Goal: Task Accomplishment & Management: Use online tool/utility

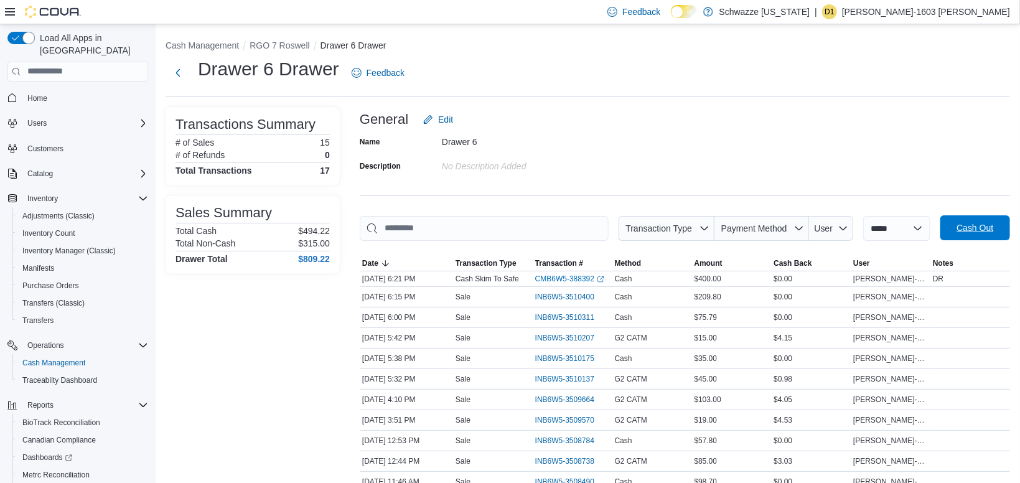
click at [972, 223] on span "Cash Out" at bounding box center [974, 228] width 37 height 12
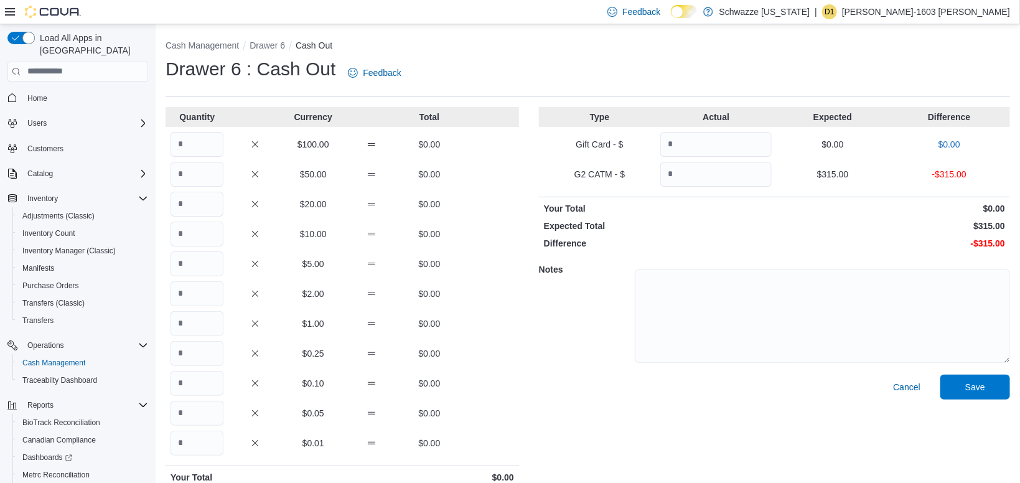
scroll to position [50, 0]
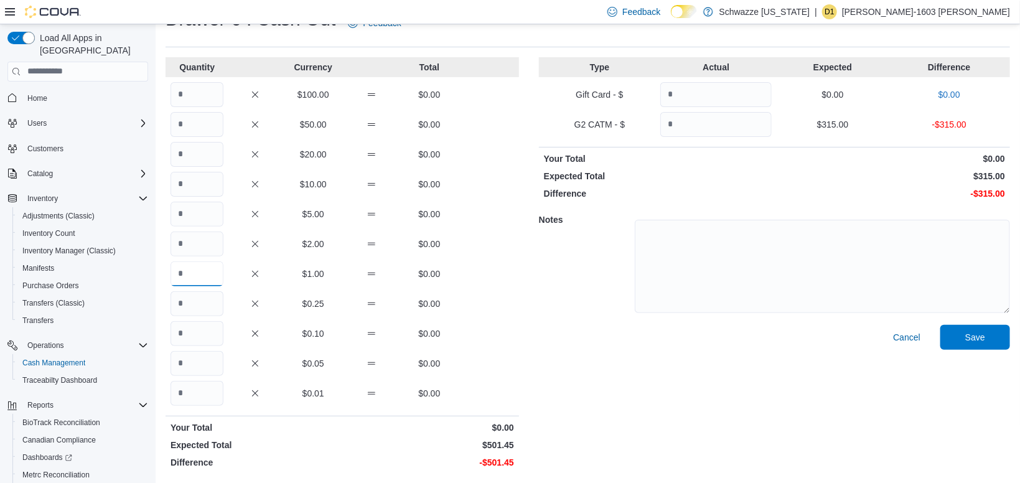
click at [205, 271] on input "Quantity" at bounding box center [197, 273] width 53 height 25
type input "***"
click at [188, 395] on input "Quantity" at bounding box center [197, 393] width 53 height 25
type input "**"
click at [726, 131] on input "Quantity" at bounding box center [715, 124] width 111 height 25
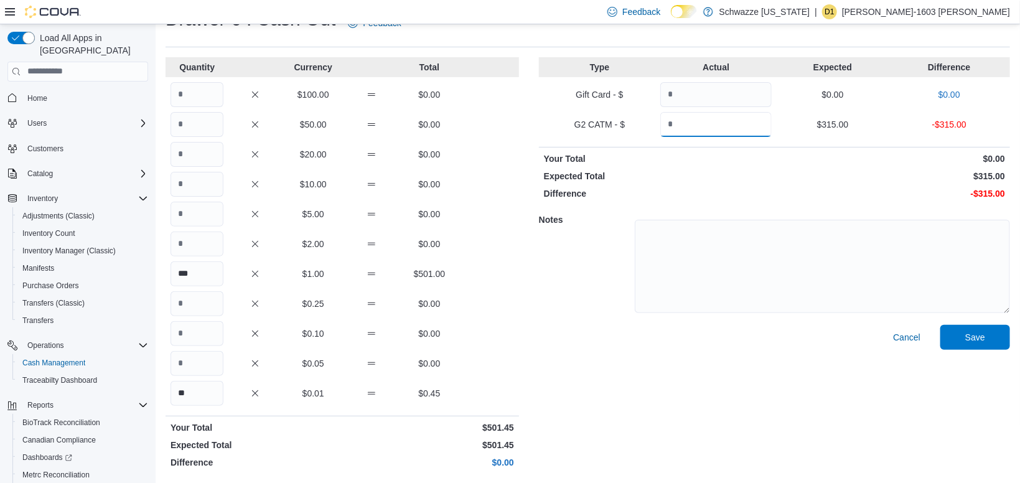
click at [726, 131] on input "Quantity" at bounding box center [715, 124] width 111 height 25
type input "******"
click at [583, 238] on div "Notes" at bounding box center [774, 265] width 471 height 120
drag, startPoint x: 968, startPoint y: 352, endPoint x: 978, endPoint y: 337, distance: 17.6
click at [978, 337] on div "Cancel Save" at bounding box center [774, 399] width 471 height 149
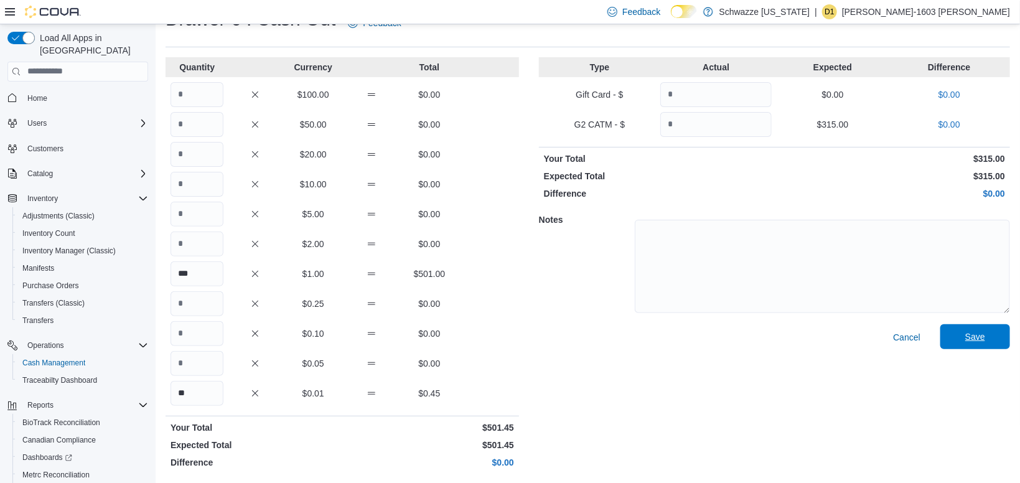
click at [978, 337] on span "Save" at bounding box center [975, 336] width 20 height 12
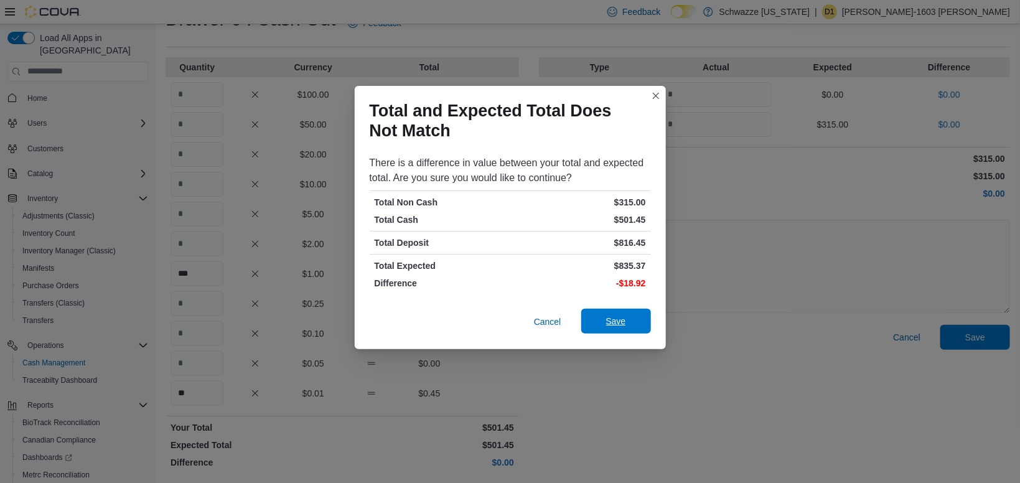
click at [596, 316] on span "Save" at bounding box center [616, 321] width 55 height 25
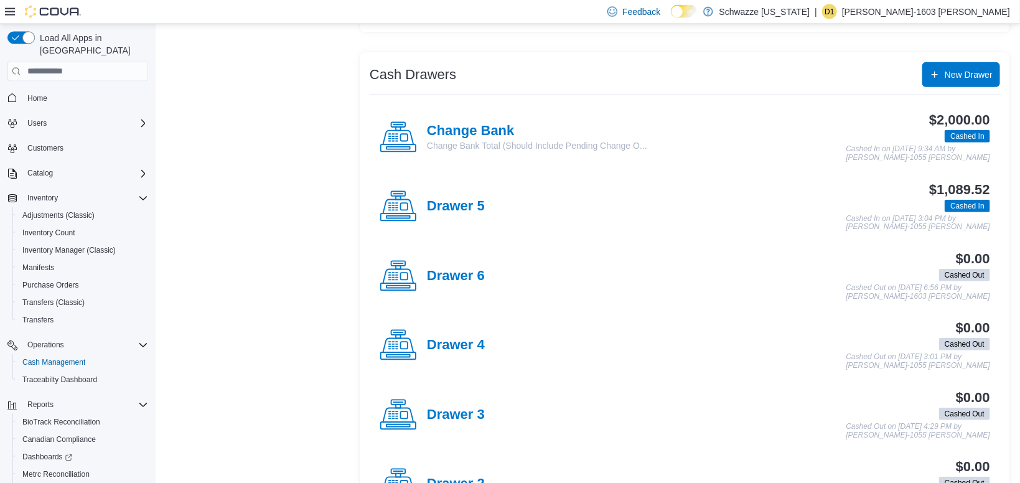
scroll to position [225, 0]
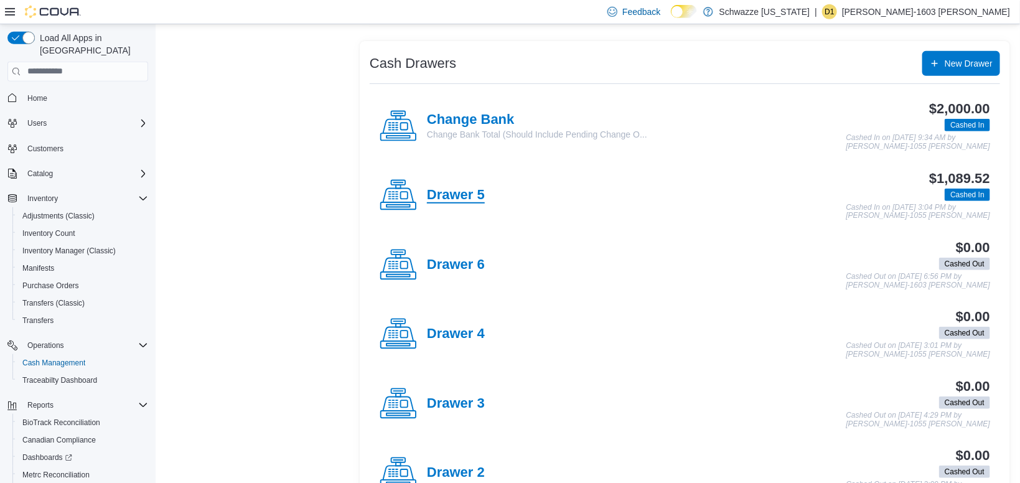
click at [472, 201] on h4 "Drawer 5" at bounding box center [456, 195] width 58 height 16
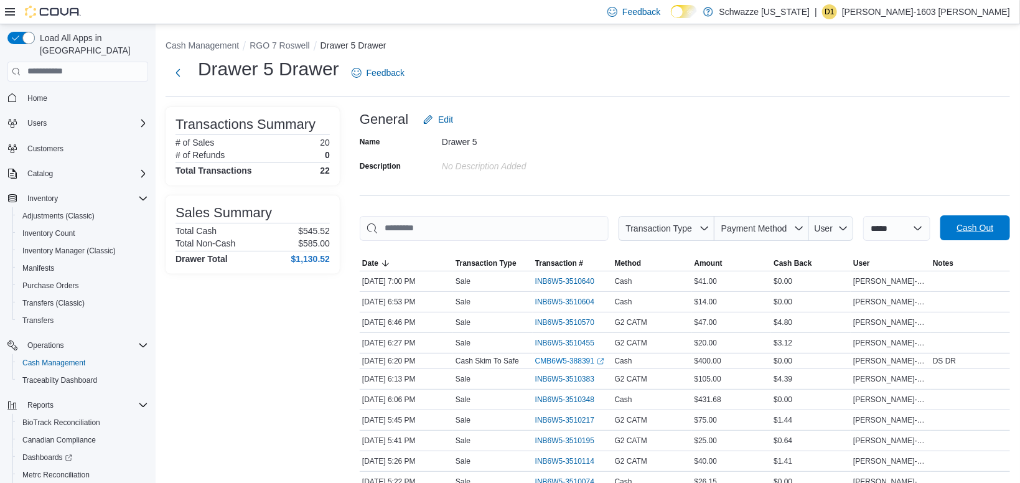
click at [986, 225] on span "Cash Out" at bounding box center [974, 228] width 37 height 12
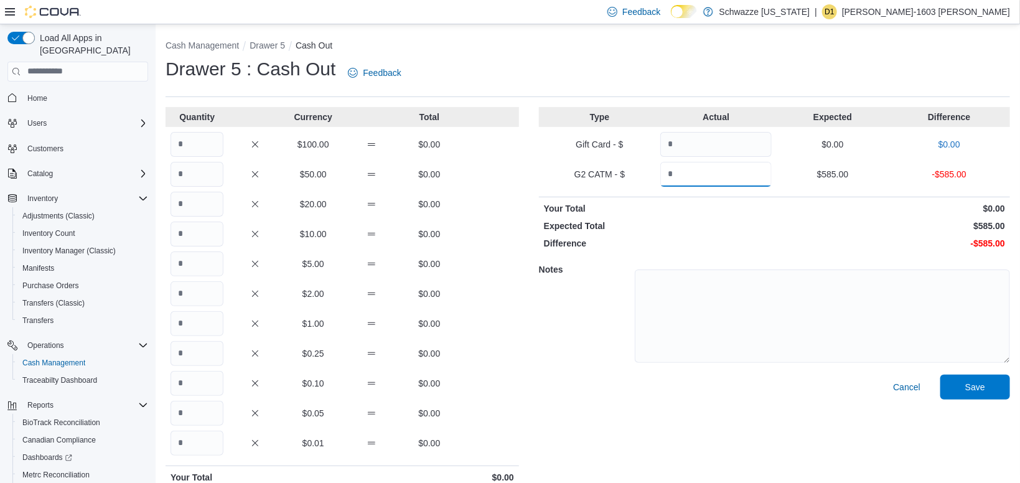
click at [722, 171] on input "Quantity" at bounding box center [715, 174] width 111 height 25
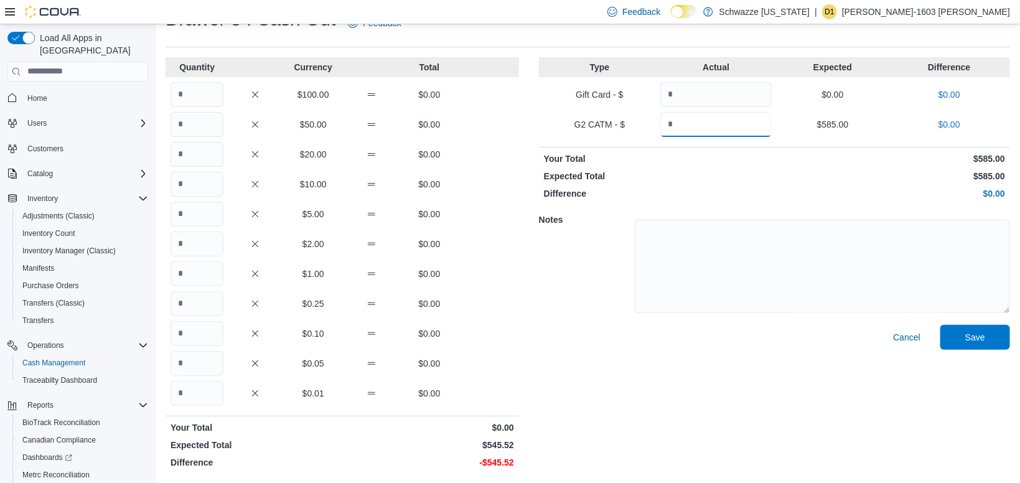
type input "******"
click at [210, 273] on input "Quantity" at bounding box center [197, 273] width 53 height 25
type input "***"
click at [195, 389] on input "Quantity" at bounding box center [197, 393] width 53 height 25
type input "**"
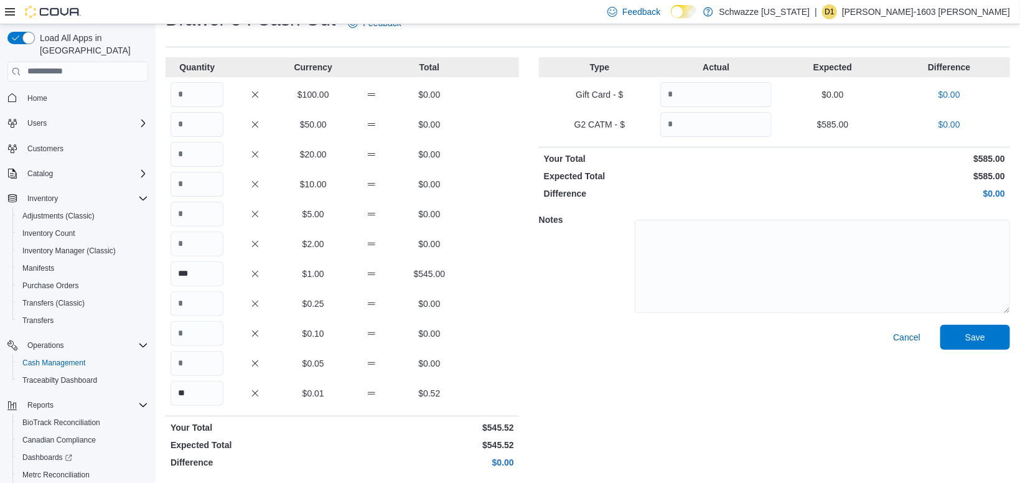
click at [526, 368] on div "Quantity Currency Total $100.00 $0.00 $50.00 $0.00 $20.00 $0.00 $10.00 $0.00 $5…" at bounding box center [588, 265] width 844 height 416
click at [978, 344] on span "Save" at bounding box center [975, 336] width 55 height 25
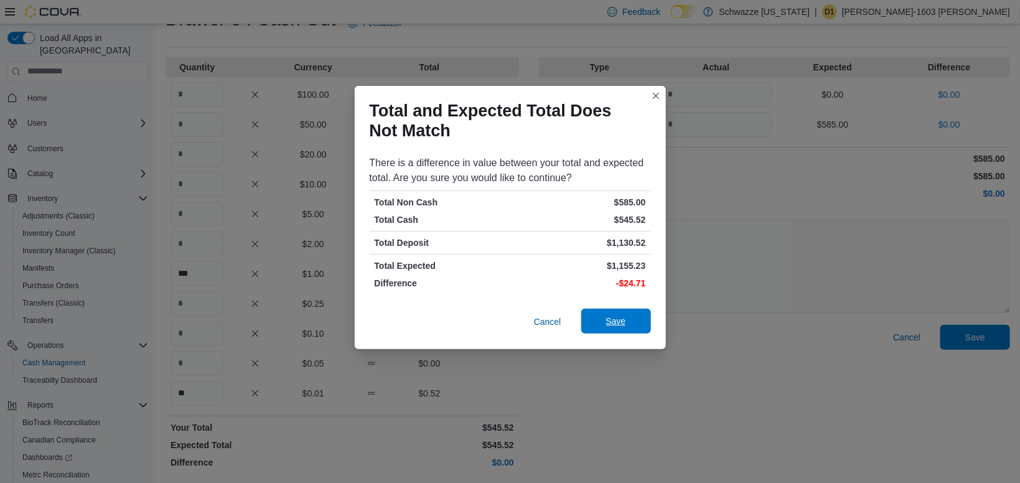
click at [619, 330] on span "Save" at bounding box center [616, 321] width 55 height 25
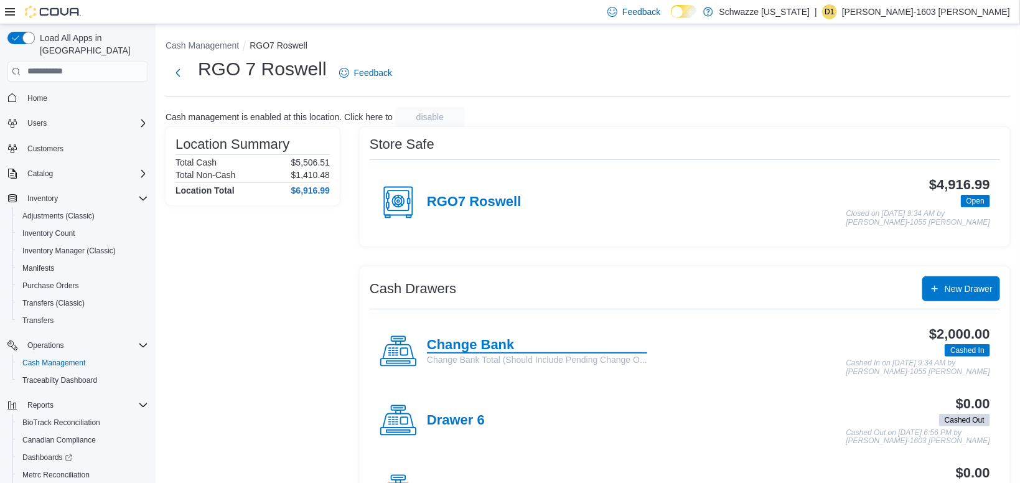
click at [450, 347] on h4 "Change Bank" at bounding box center [537, 345] width 220 height 16
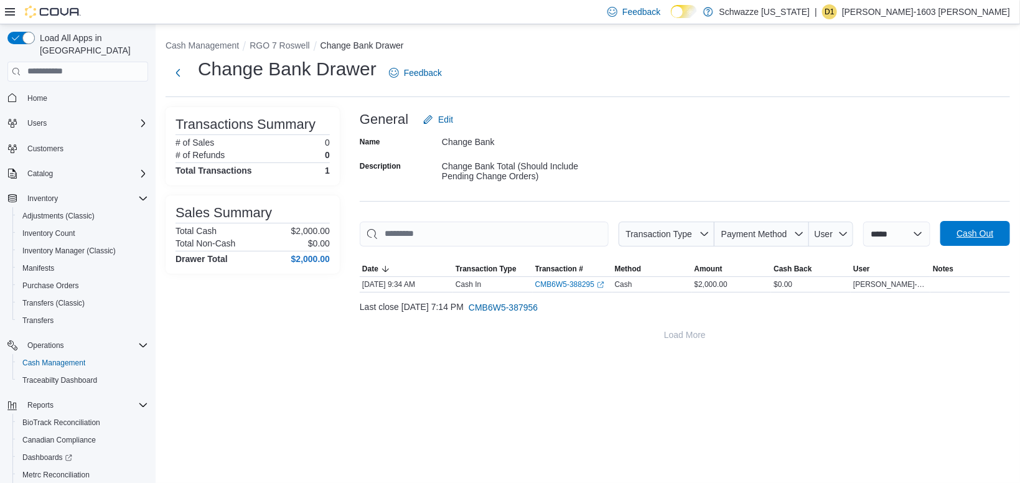
click at [980, 227] on span "Cash Out" at bounding box center [975, 233] width 55 height 25
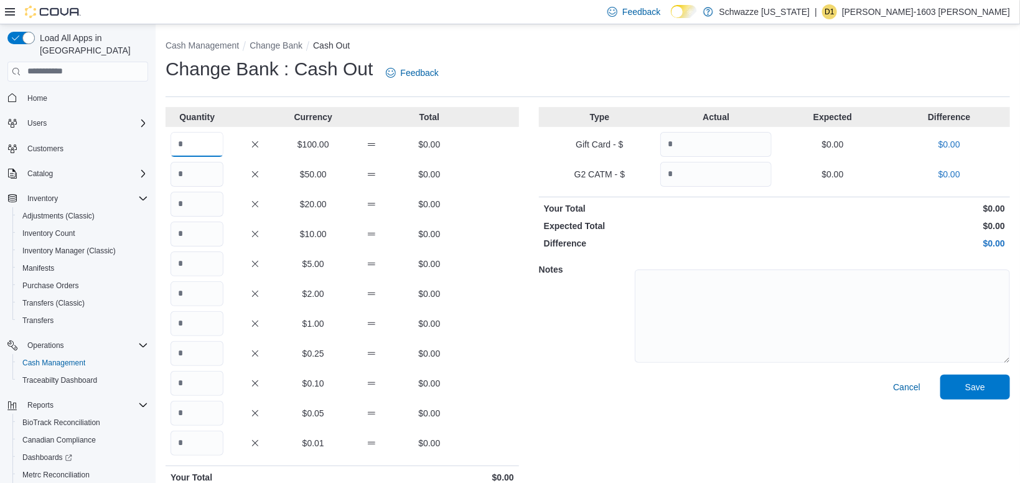
click at [204, 136] on input "Quantity" at bounding box center [197, 144] width 53 height 25
type input "**"
click at [977, 384] on span "Save" at bounding box center [975, 386] width 20 height 12
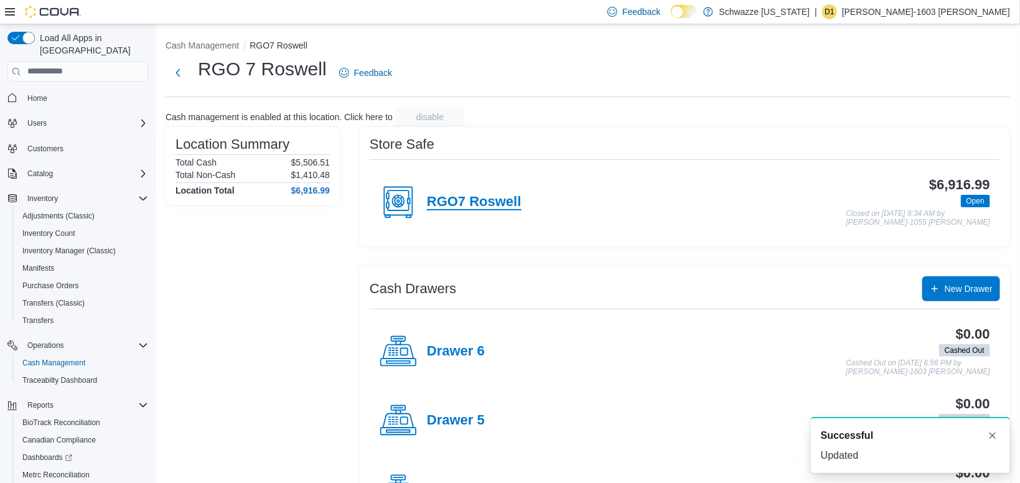
click at [472, 202] on h4 "RGO7 Roswell" at bounding box center [474, 202] width 95 height 16
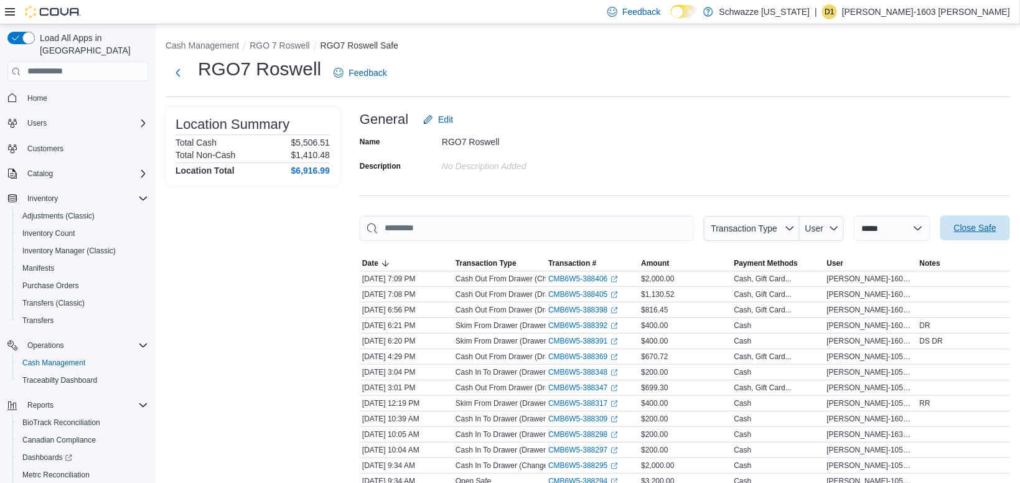
click at [984, 225] on span "Close Safe" at bounding box center [975, 228] width 42 height 12
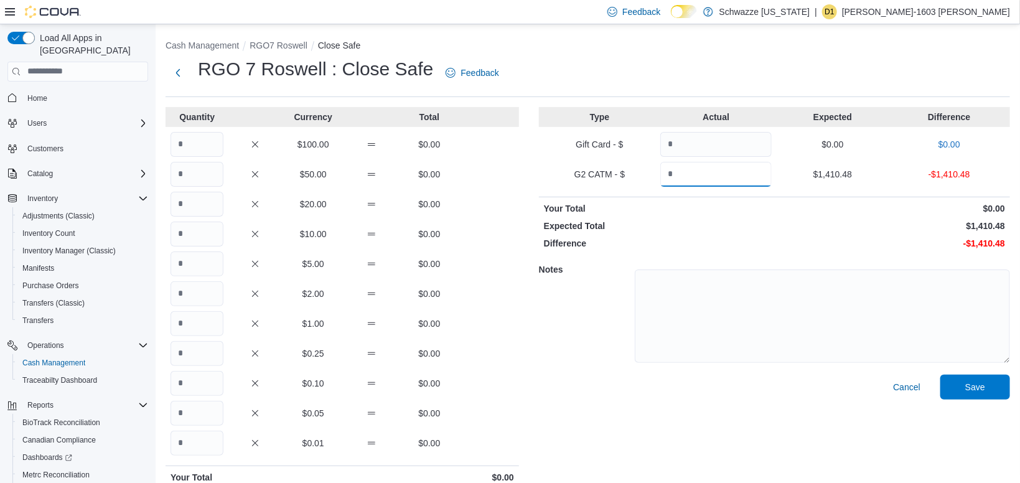
click at [699, 183] on input "Quantity" at bounding box center [715, 174] width 111 height 25
type input "*******"
click at [474, 276] on div "$5.00 $0.00" at bounding box center [342, 263] width 353 height 25
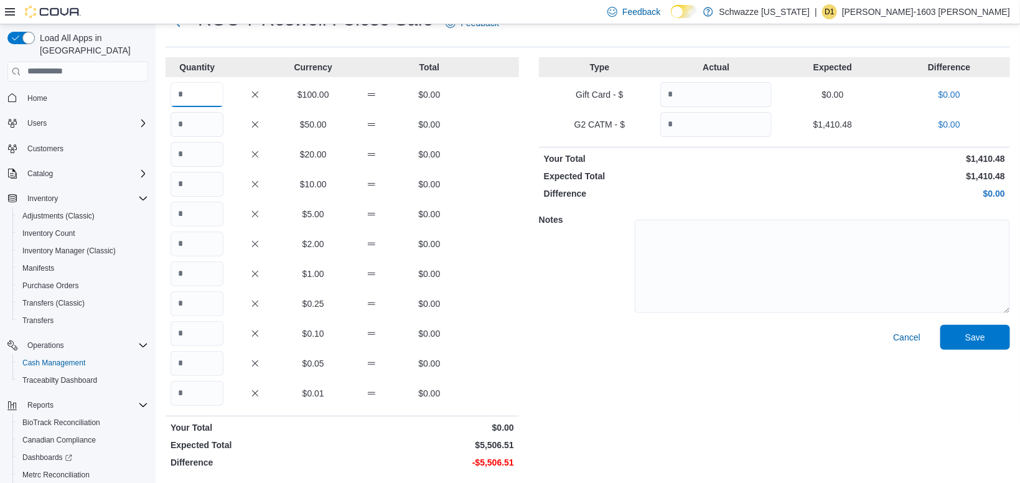
click at [201, 102] on input "Quantity" at bounding box center [197, 94] width 53 height 25
type input "*"
click at [198, 129] on input "Quantity" at bounding box center [197, 124] width 53 height 25
type input "**"
click at [188, 162] on input "Quantity" at bounding box center [197, 154] width 53 height 25
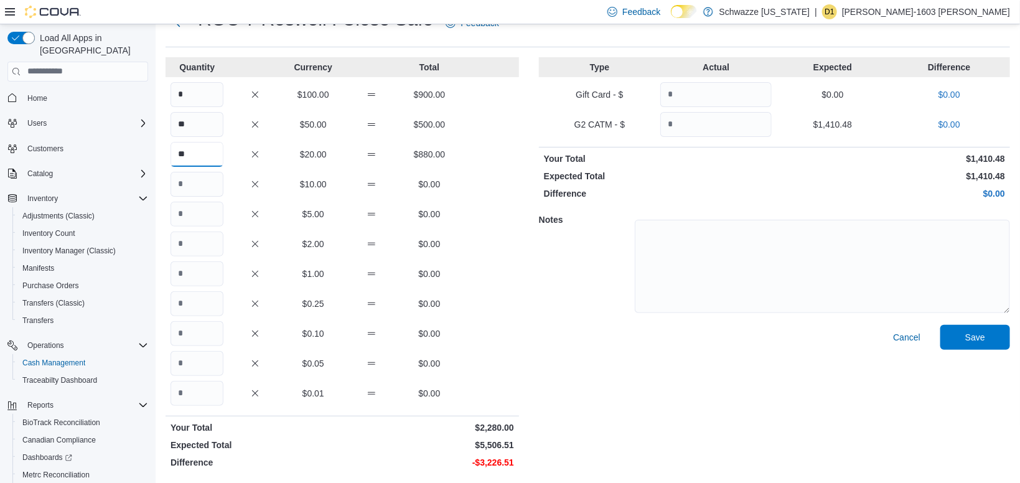
type input "**"
click at [191, 185] on input "Quantity" at bounding box center [197, 184] width 53 height 25
click at [191, 209] on input "Quantity" at bounding box center [197, 214] width 53 height 25
type input "*"
click at [201, 277] on input "Quantity" at bounding box center [197, 273] width 53 height 25
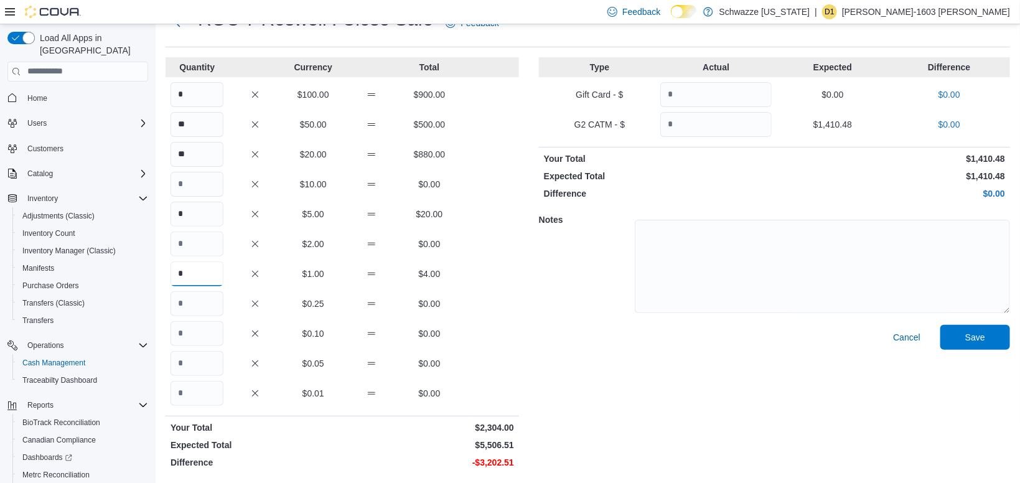
type input "*"
click at [201, 305] on input "Quantity" at bounding box center [197, 303] width 53 height 25
type input "*"
click at [200, 334] on input "Quantity" at bounding box center [197, 333] width 53 height 25
type input "*"
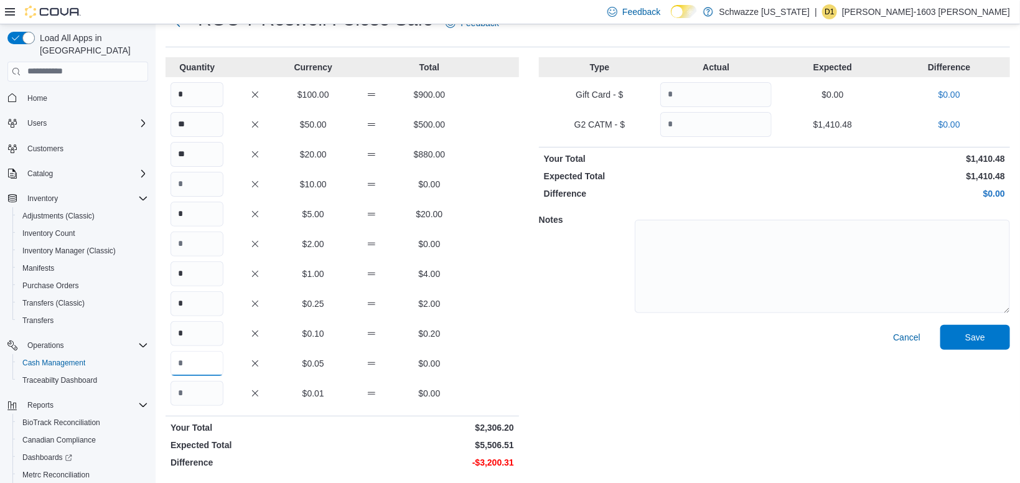
click at [203, 353] on input "Quantity" at bounding box center [197, 363] width 53 height 25
type input "*"
click at [195, 393] on input "Quantity" at bounding box center [197, 393] width 53 height 25
type input "*"
click at [475, 390] on div "* $0.01 $0.06" at bounding box center [342, 393] width 353 height 25
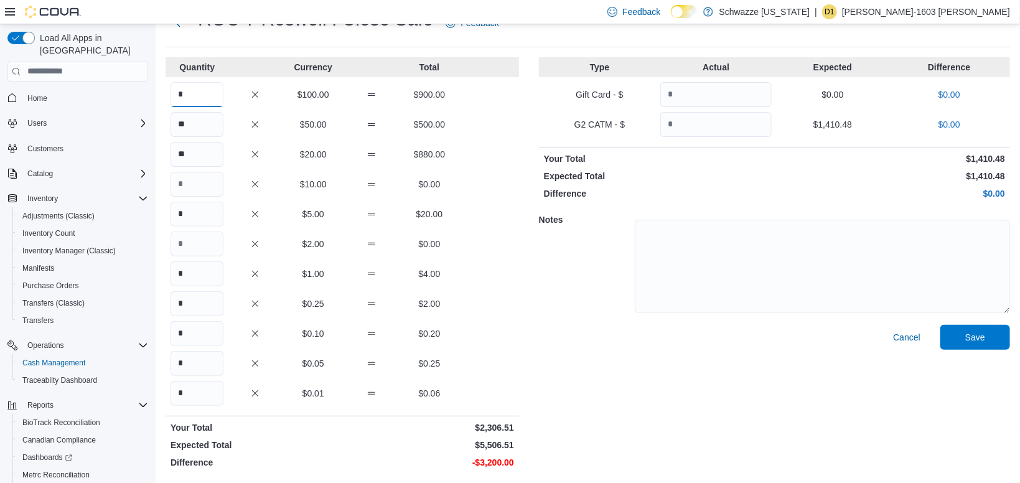
click at [210, 93] on input "*" at bounding box center [197, 94] width 53 height 25
type input "**"
click at [521, 246] on div "Quantity Currency Total ** $100.00 $4,100.00 ** $50.00 $500.00 ** $20.00 $880.0…" at bounding box center [588, 265] width 844 height 416
click at [971, 344] on span "Save" at bounding box center [975, 336] width 55 height 25
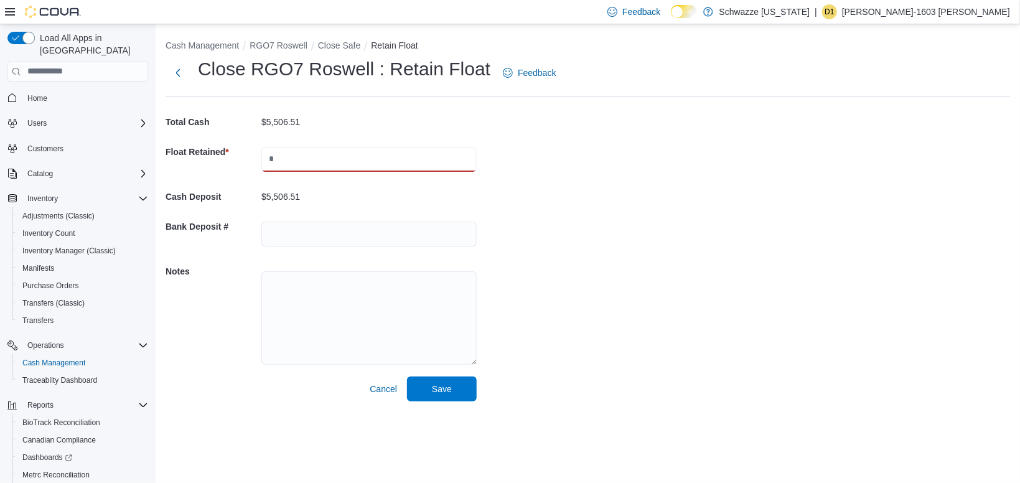
click at [320, 165] on input "text" at bounding box center [368, 159] width 215 height 25
type input "*******"
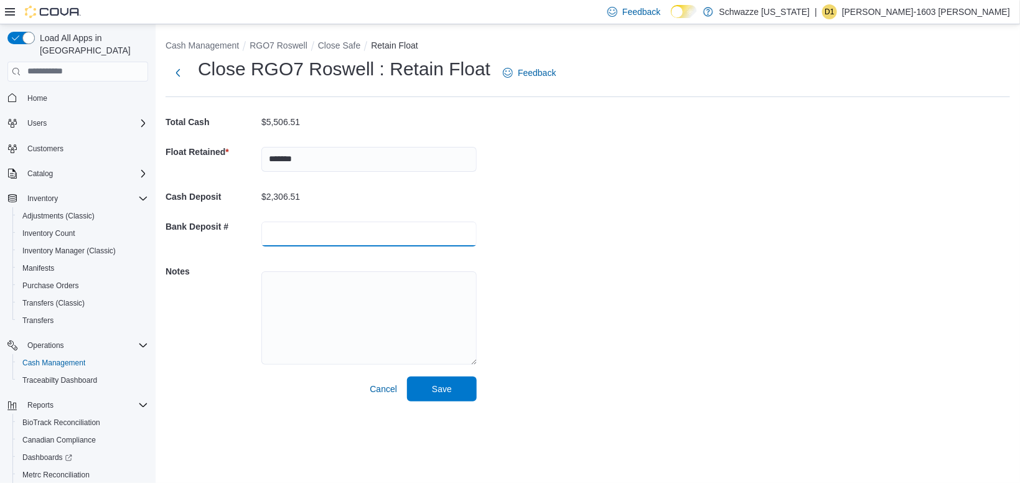
click at [298, 231] on input "text" at bounding box center [368, 234] width 215 height 25
type input "*******"
click at [461, 389] on span "Save" at bounding box center [441, 388] width 55 height 25
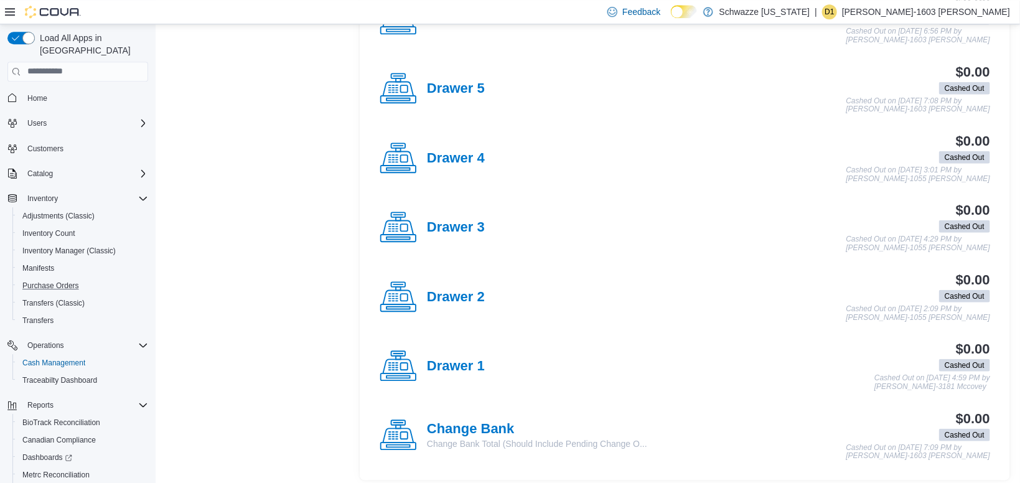
scroll to position [63, 0]
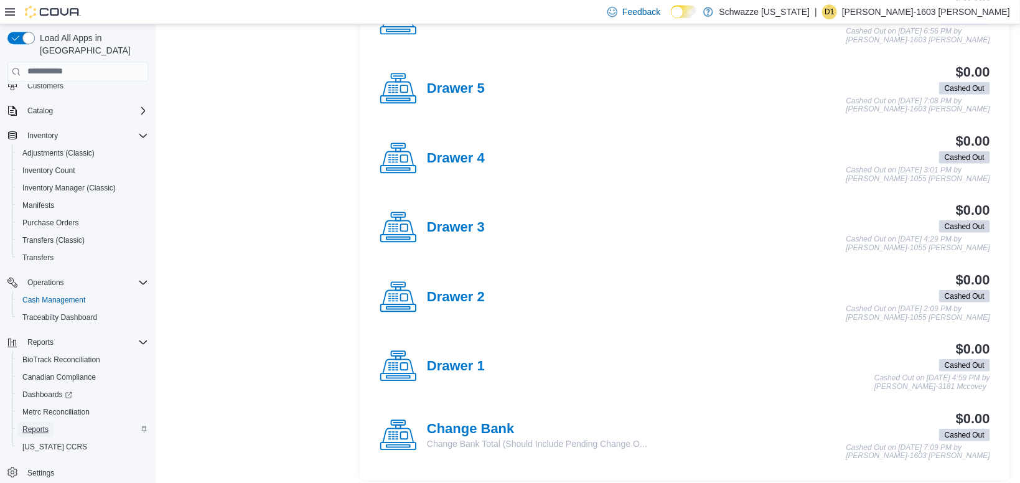
click at [26, 424] on span "Reports" at bounding box center [35, 429] width 26 height 10
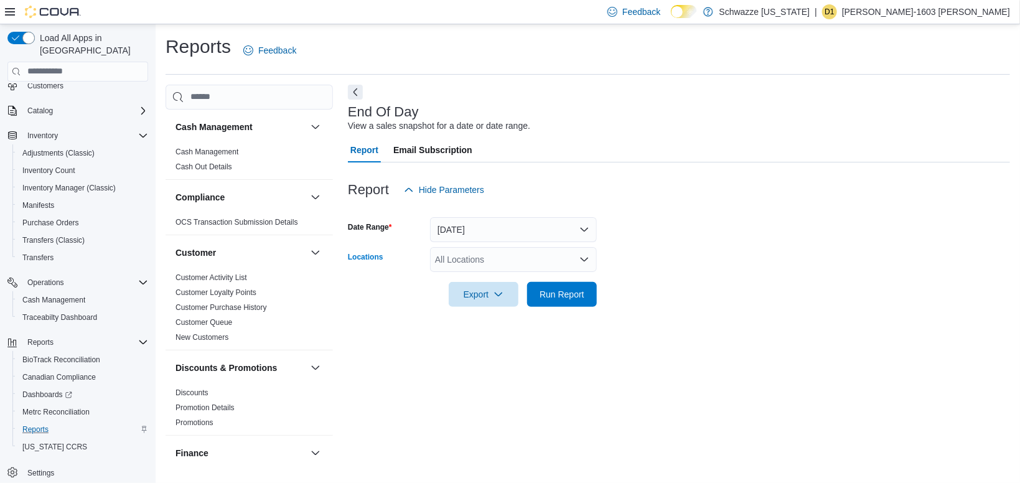
click at [449, 265] on div "All Locations" at bounding box center [513, 259] width 167 height 25
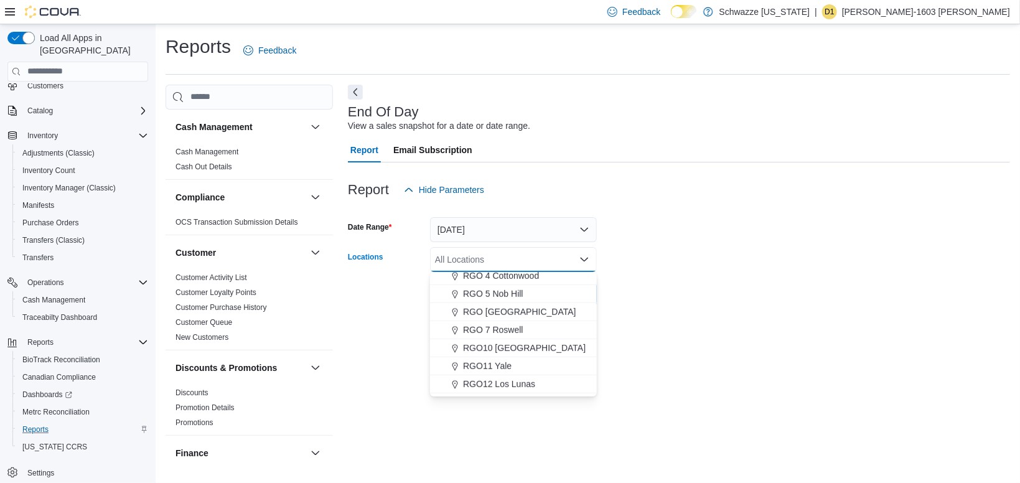
scroll to position [404, 0]
click at [492, 327] on span "RGO 7 Roswell" at bounding box center [493, 328] width 60 height 12
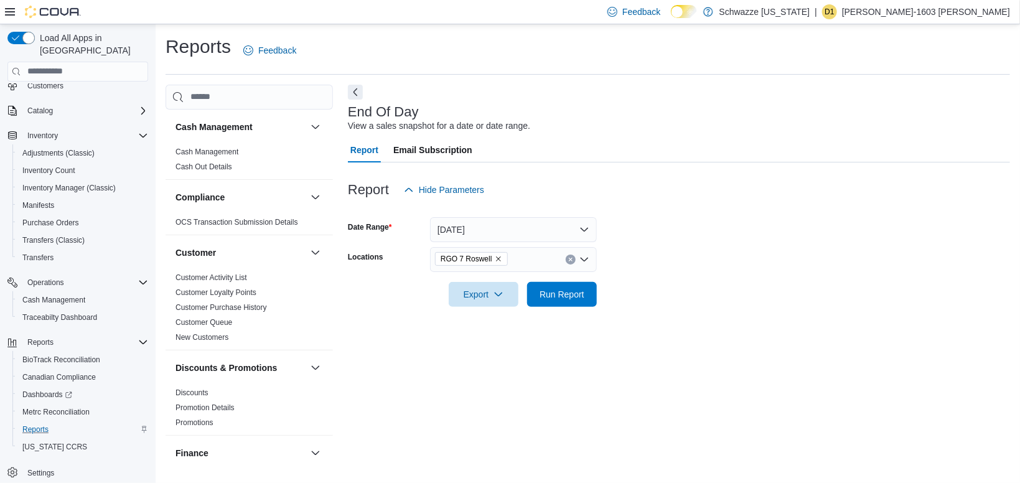
click at [643, 326] on div "End Of Day View a sales snapshot for a date or date range. Report Email Subscri…" at bounding box center [679, 278] width 662 height 387
click at [558, 294] on span "Run Report" at bounding box center [562, 294] width 45 height 12
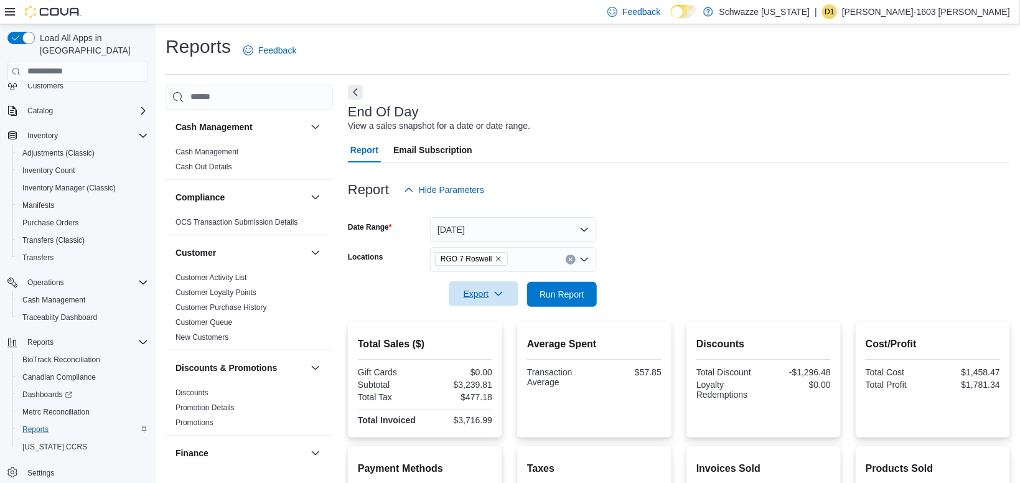
click at [493, 290] on icon "button" at bounding box center [498, 294] width 10 height 10
click at [477, 346] on span "Export to Pdf" at bounding box center [485, 344] width 56 height 10
click at [975, 16] on p "[PERSON_NAME]-1603 [PERSON_NAME]" at bounding box center [926, 11] width 168 height 15
click at [916, 117] on span "Sign Out" at bounding box center [930, 119] width 34 height 12
